Goal: Find specific page/section: Find specific page/section

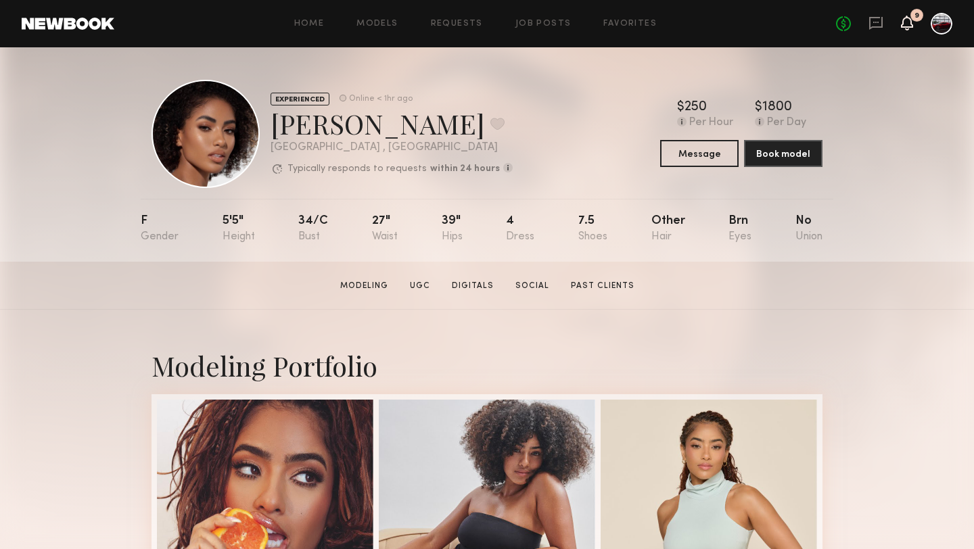
click at [908, 26] on icon at bounding box center [907, 22] width 11 height 9
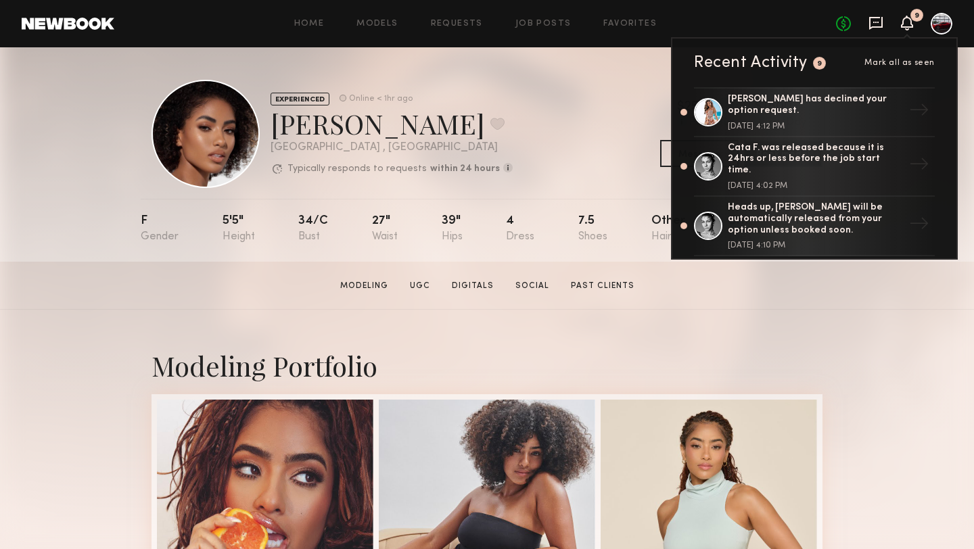
click at [874, 20] on icon at bounding box center [876, 23] width 15 height 15
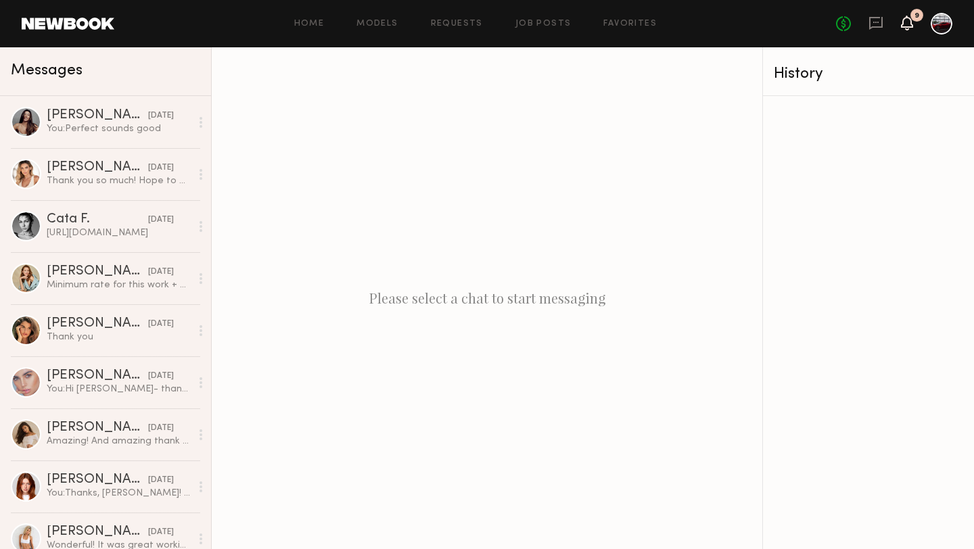
click at [902, 20] on icon at bounding box center [907, 23] width 12 height 15
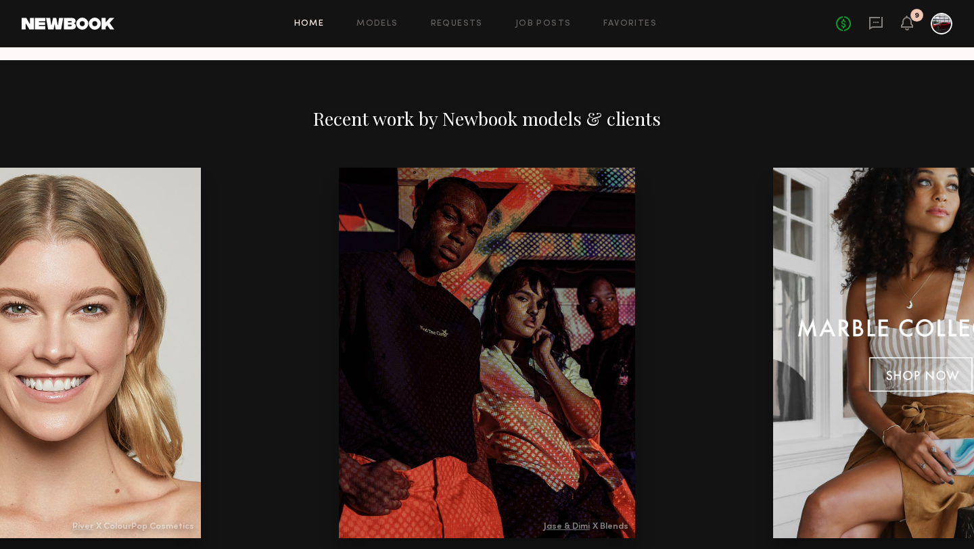
scroll to position [1632, 0]
